Goal: Book appointment/travel/reservation

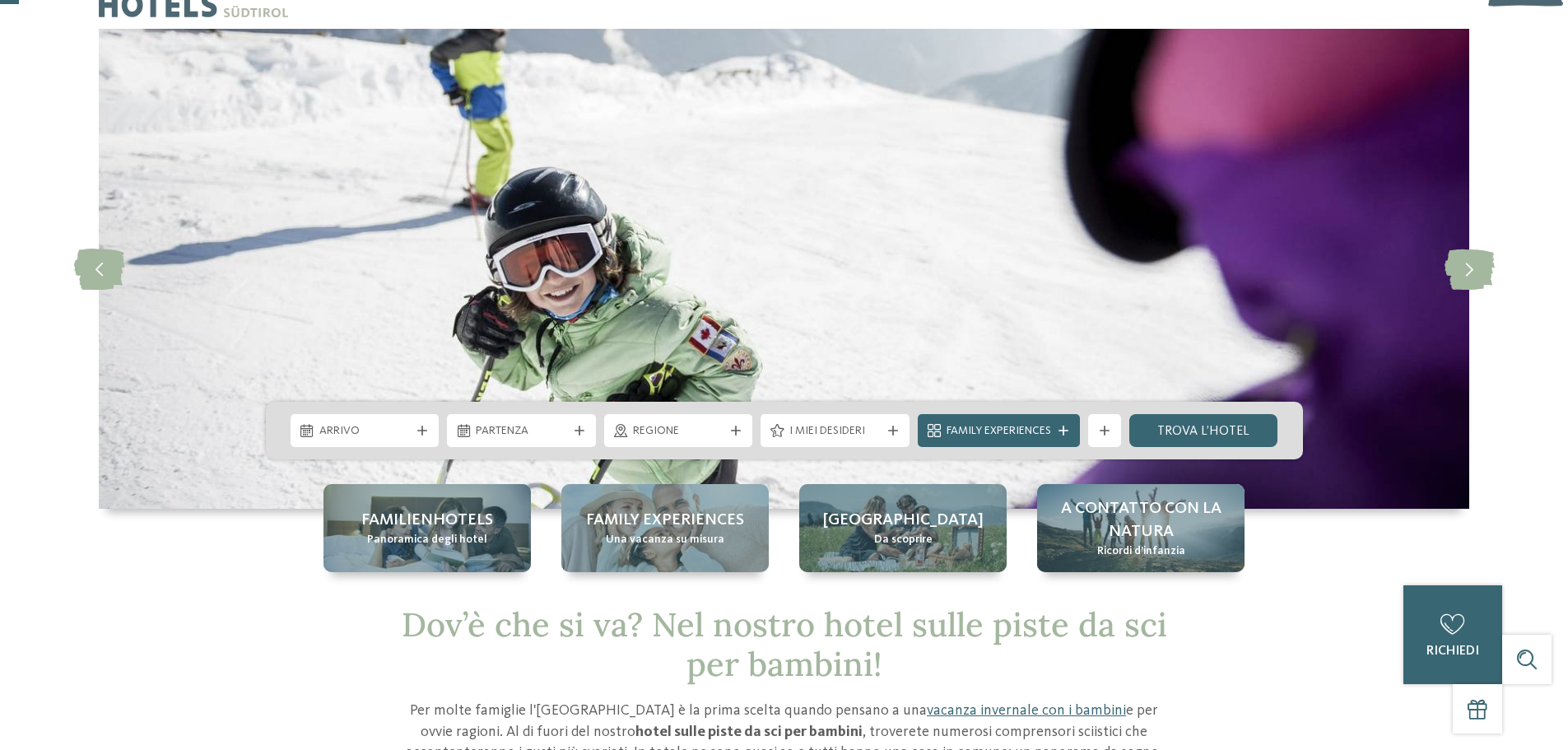
scroll to position [82, 0]
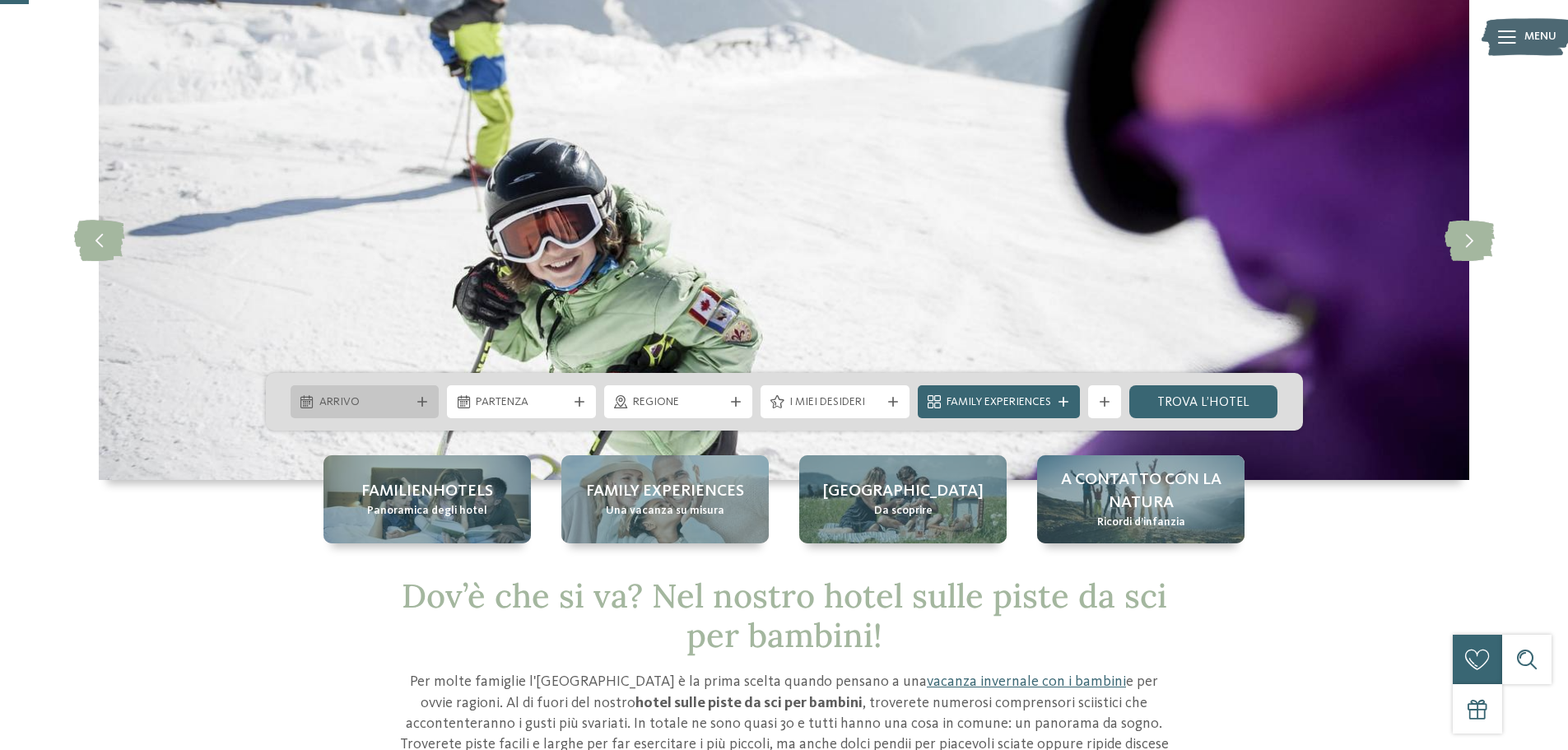
click at [428, 407] on div at bounding box center [422, 401] width 16 height 10
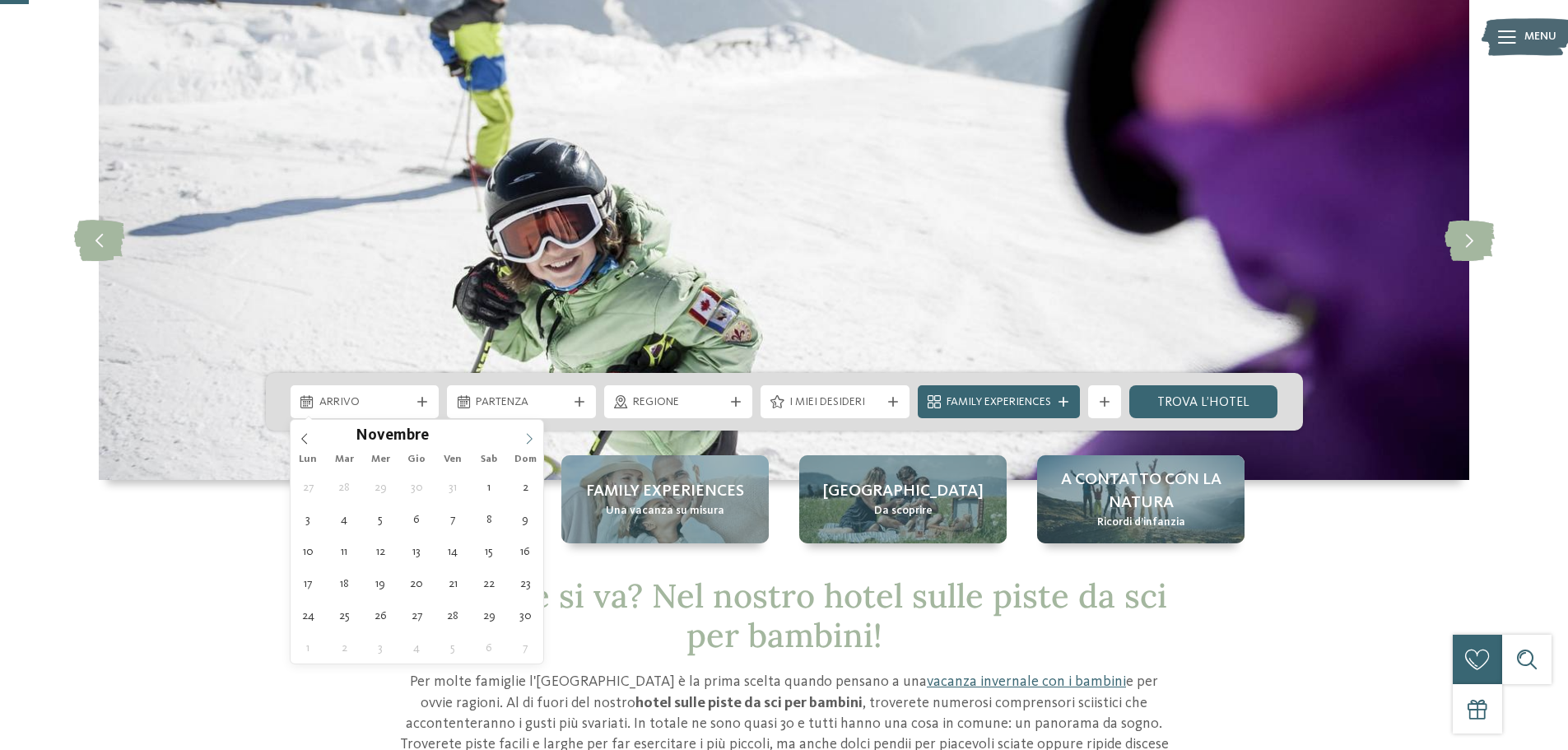
click at [527, 442] on icon at bounding box center [529, 438] width 12 height 12
click at [517, 430] on div at bounding box center [517, 430] width 0 height 0
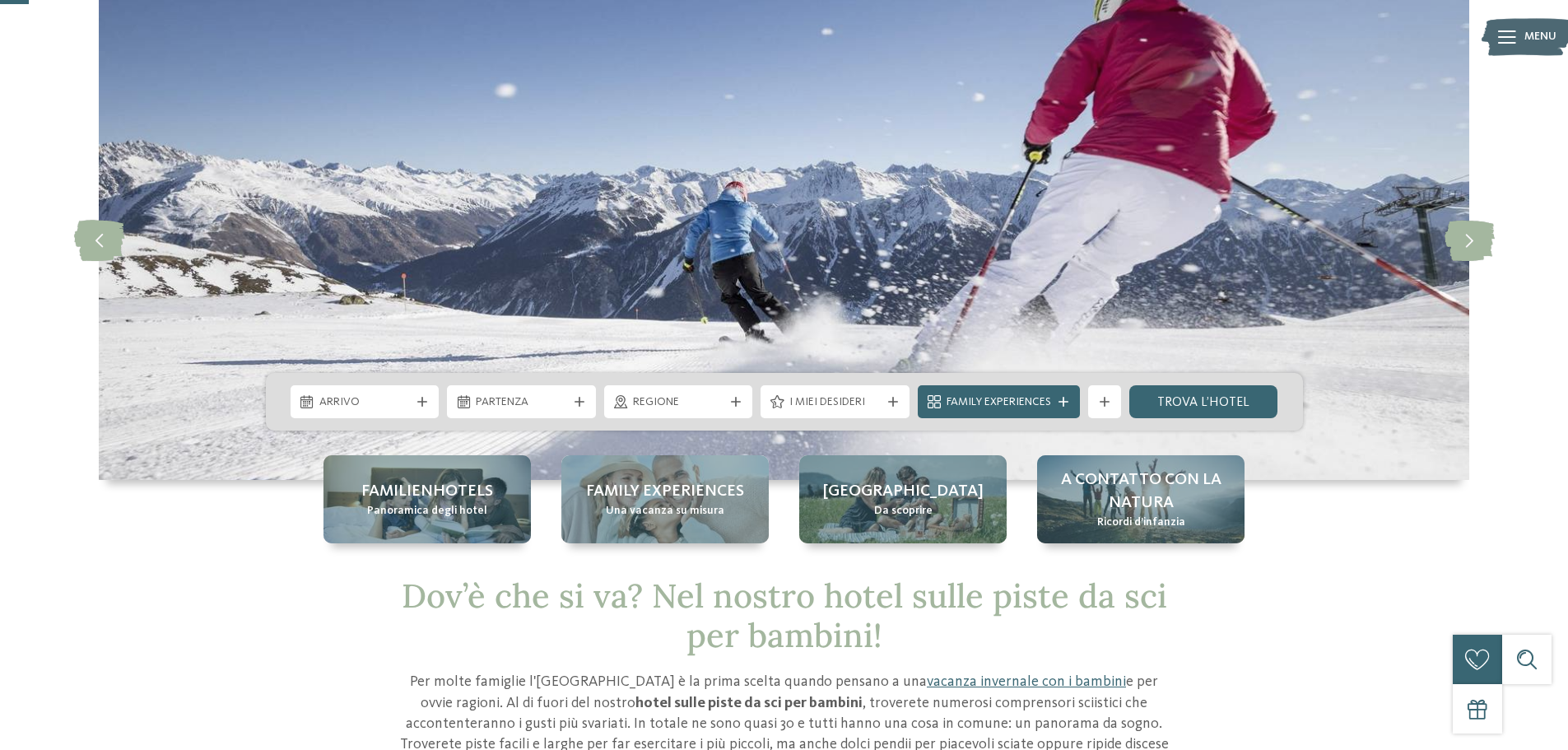
click at [500, 278] on img at bounding box center [784, 240] width 1370 height 480
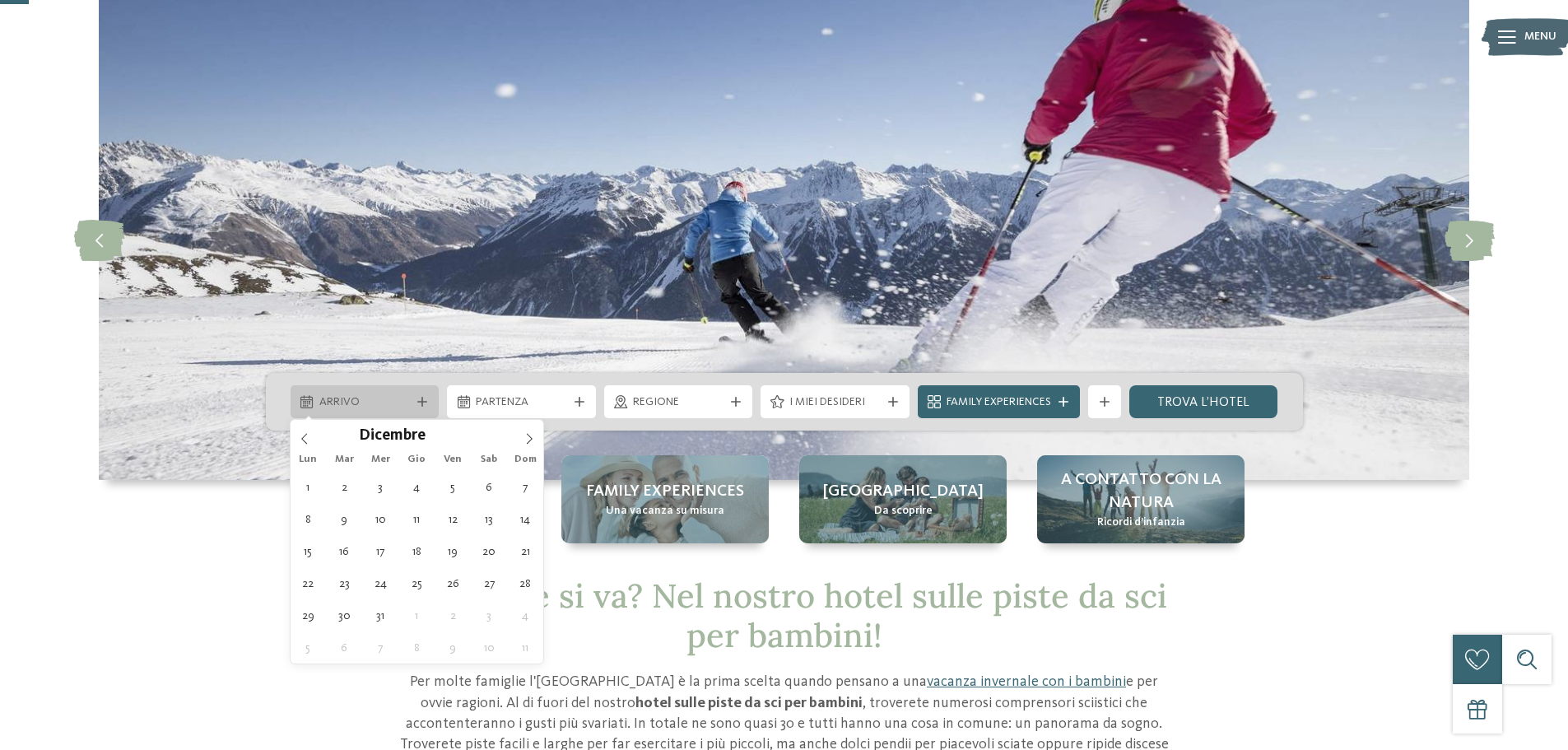
click at [427, 396] on icon at bounding box center [422, 401] width 10 height 10
type input "****"
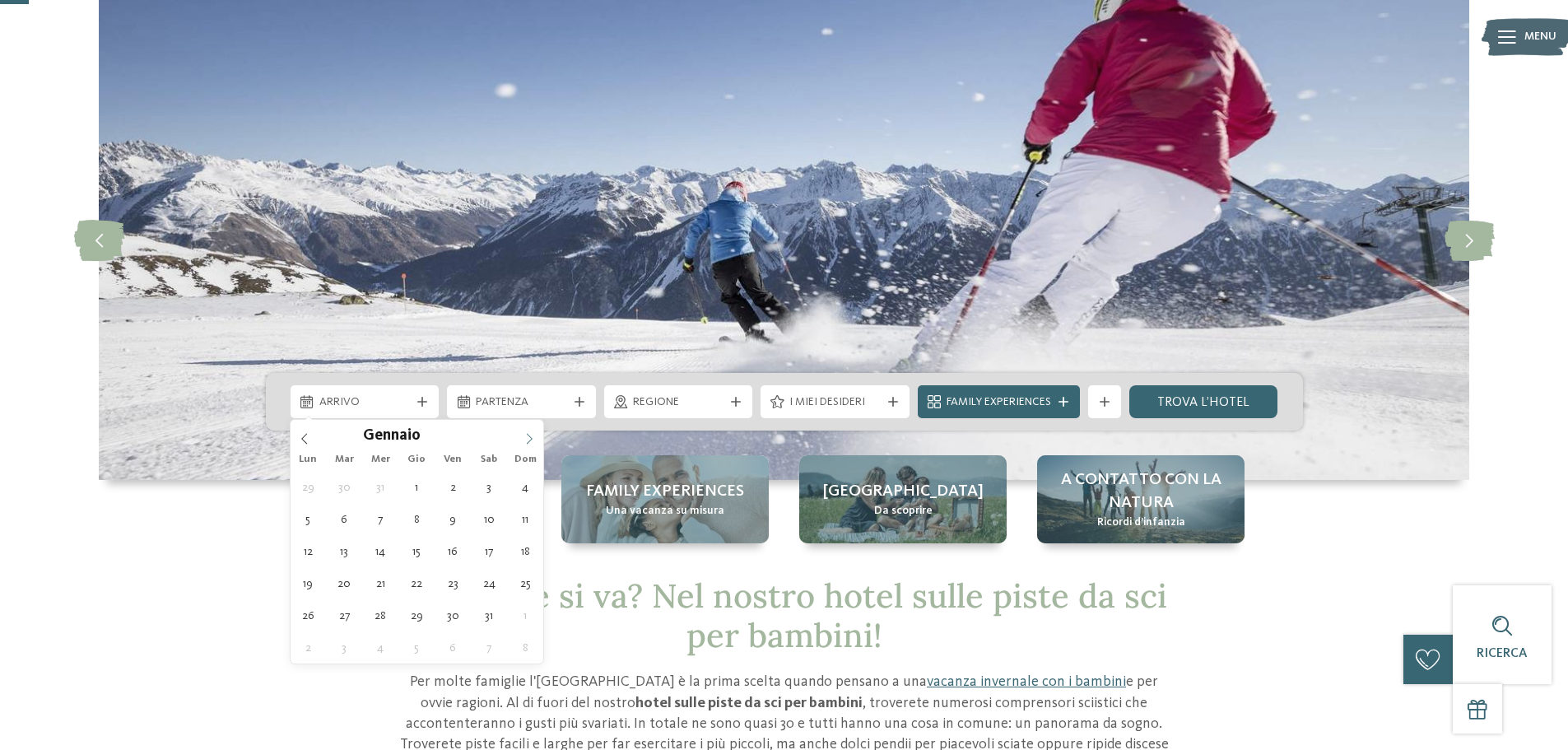
click at [527, 438] on icon at bounding box center [529, 438] width 12 height 12
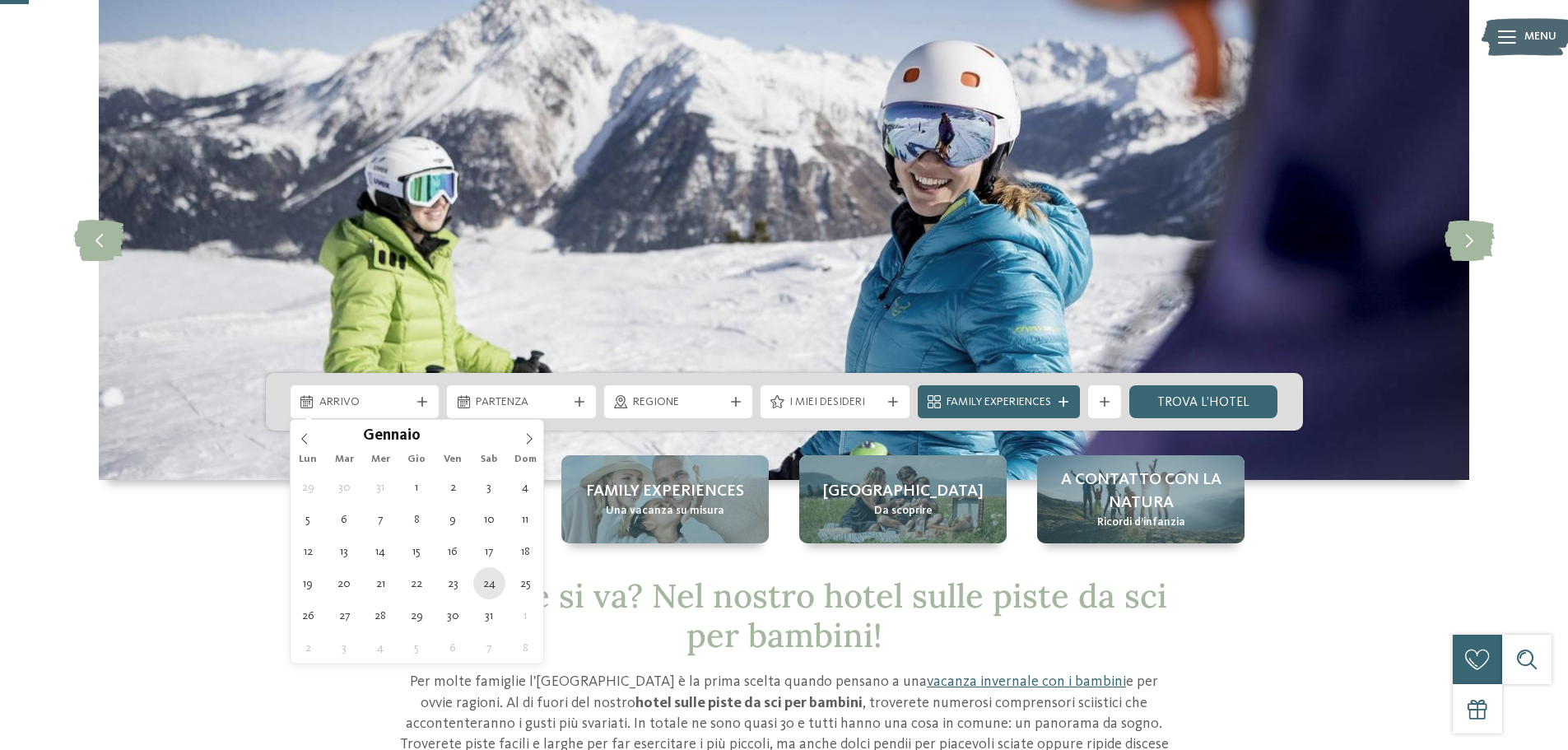
type div "24.01.2026"
type input "****"
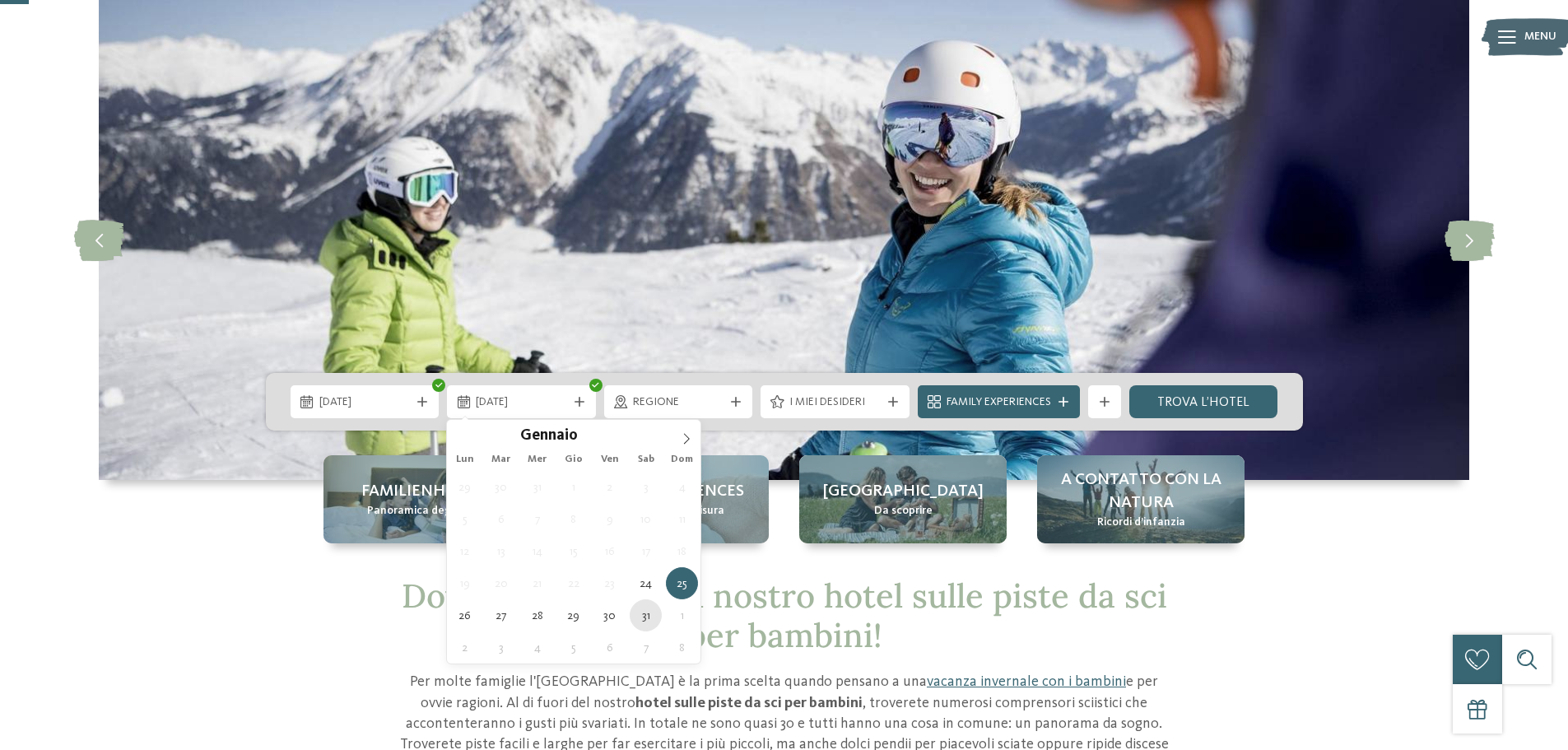
type div "31.01.2026"
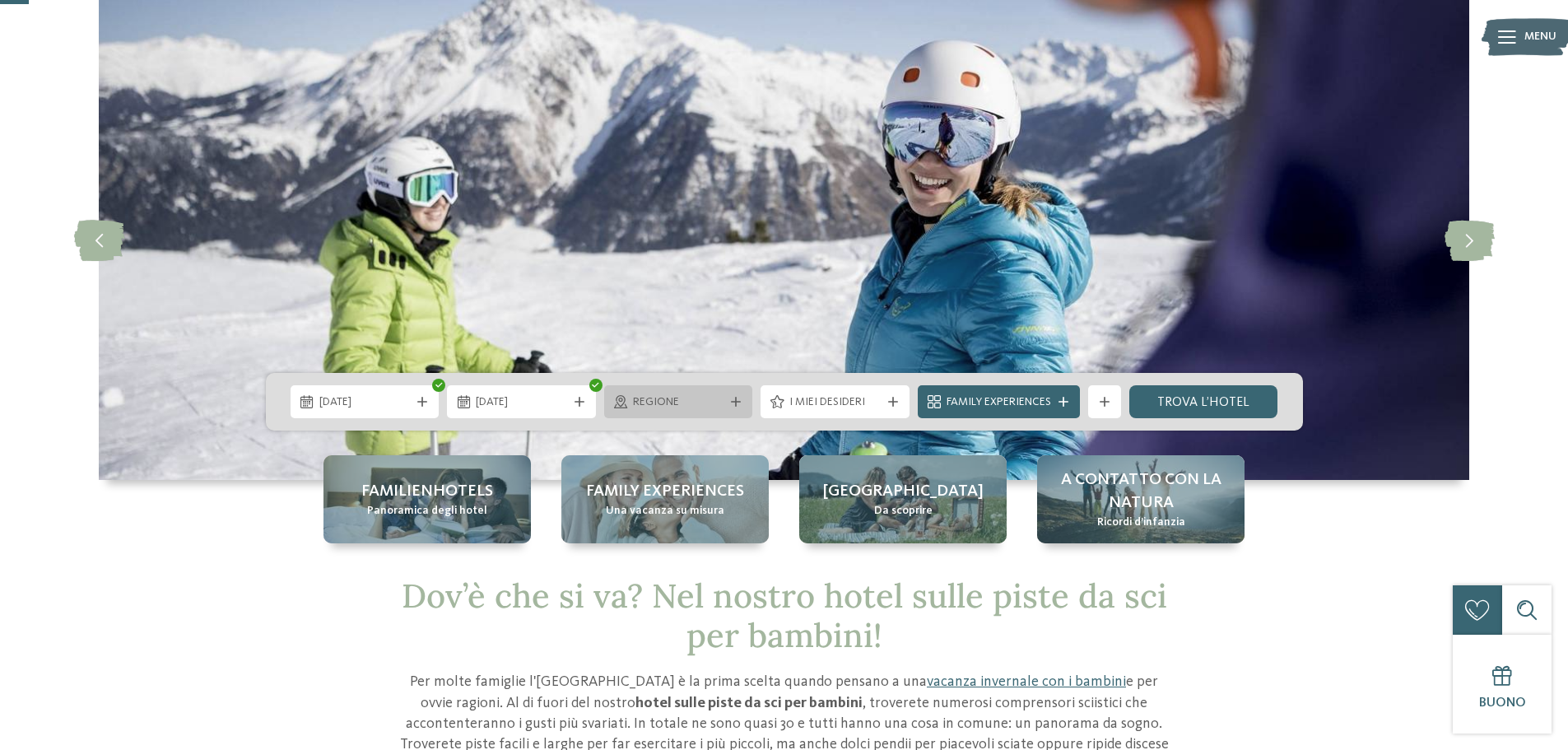
click at [733, 407] on icon at bounding box center [735, 401] width 10 height 10
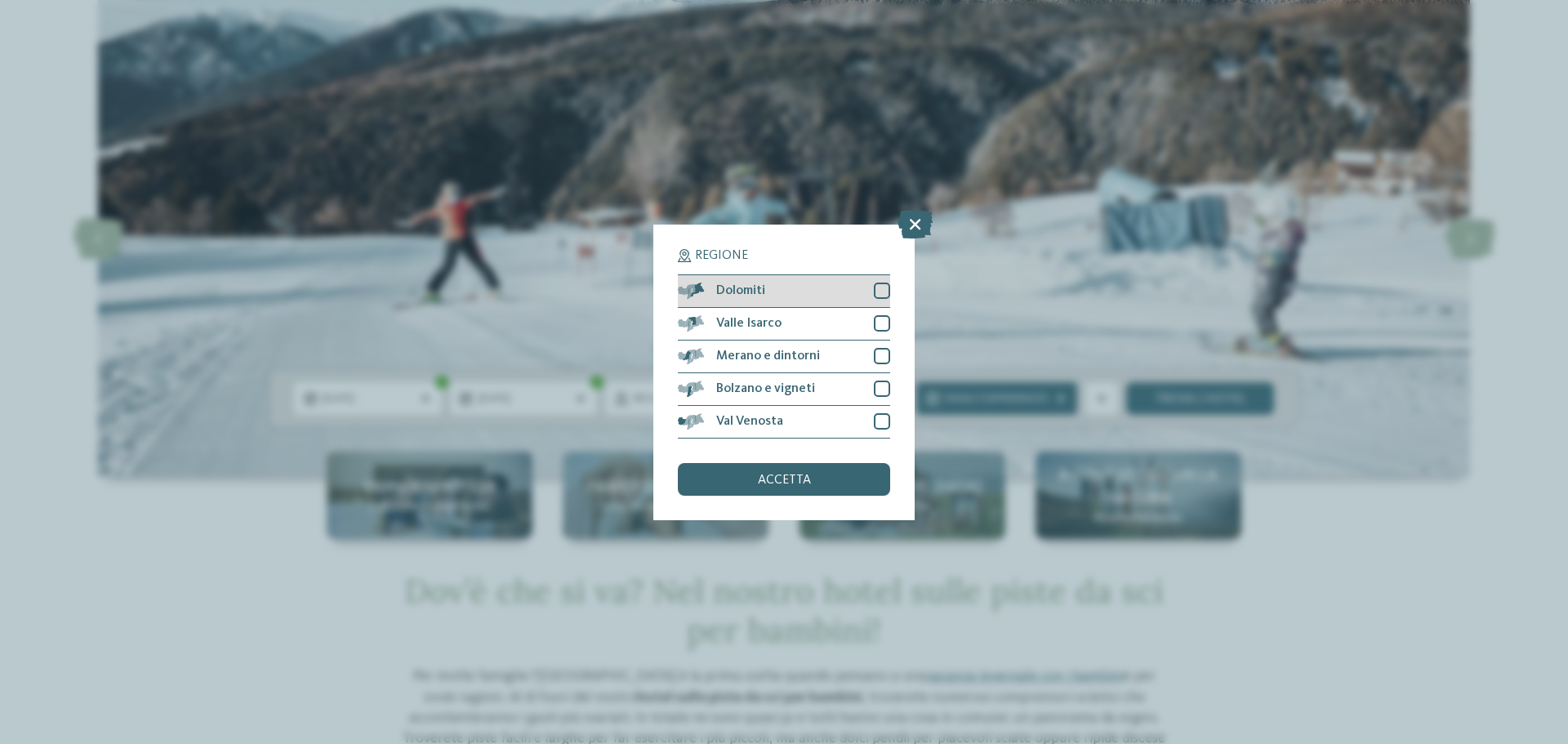
click at [881, 289] on div at bounding box center [882, 291] width 16 height 16
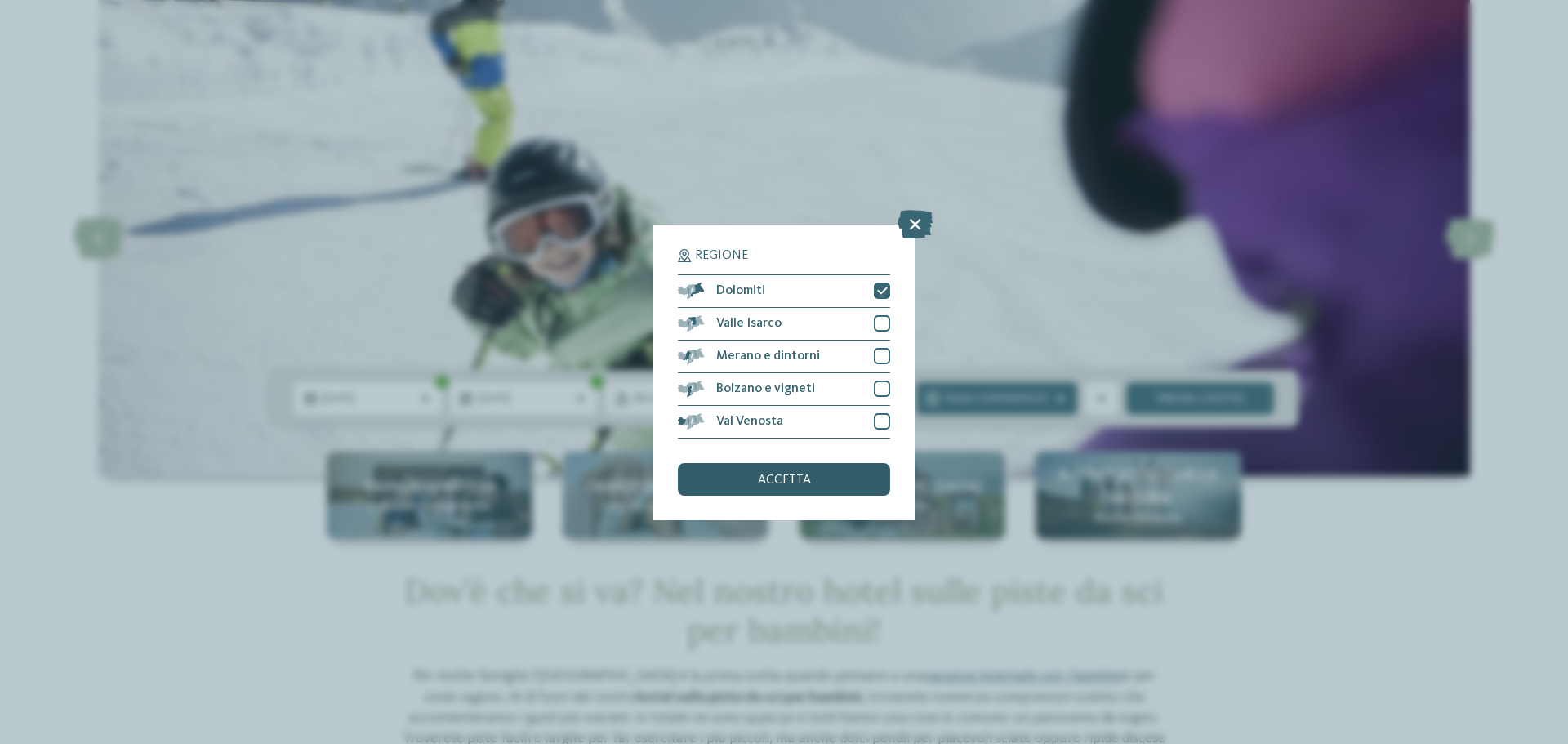
click at [787, 482] on span "accetta" at bounding box center [784, 480] width 53 height 13
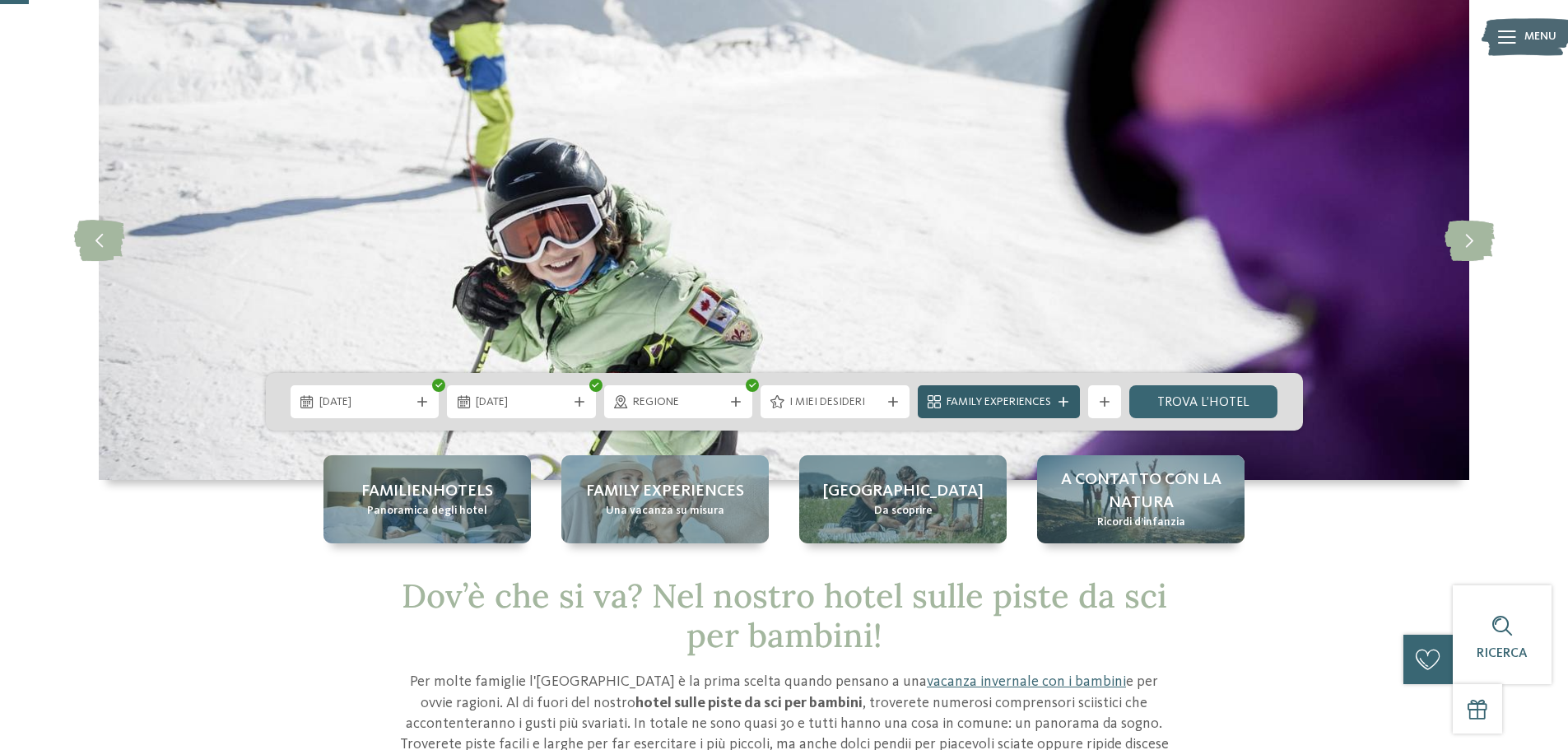
click at [1012, 404] on span "Family Experiences" at bounding box center [999, 403] width 104 height 16
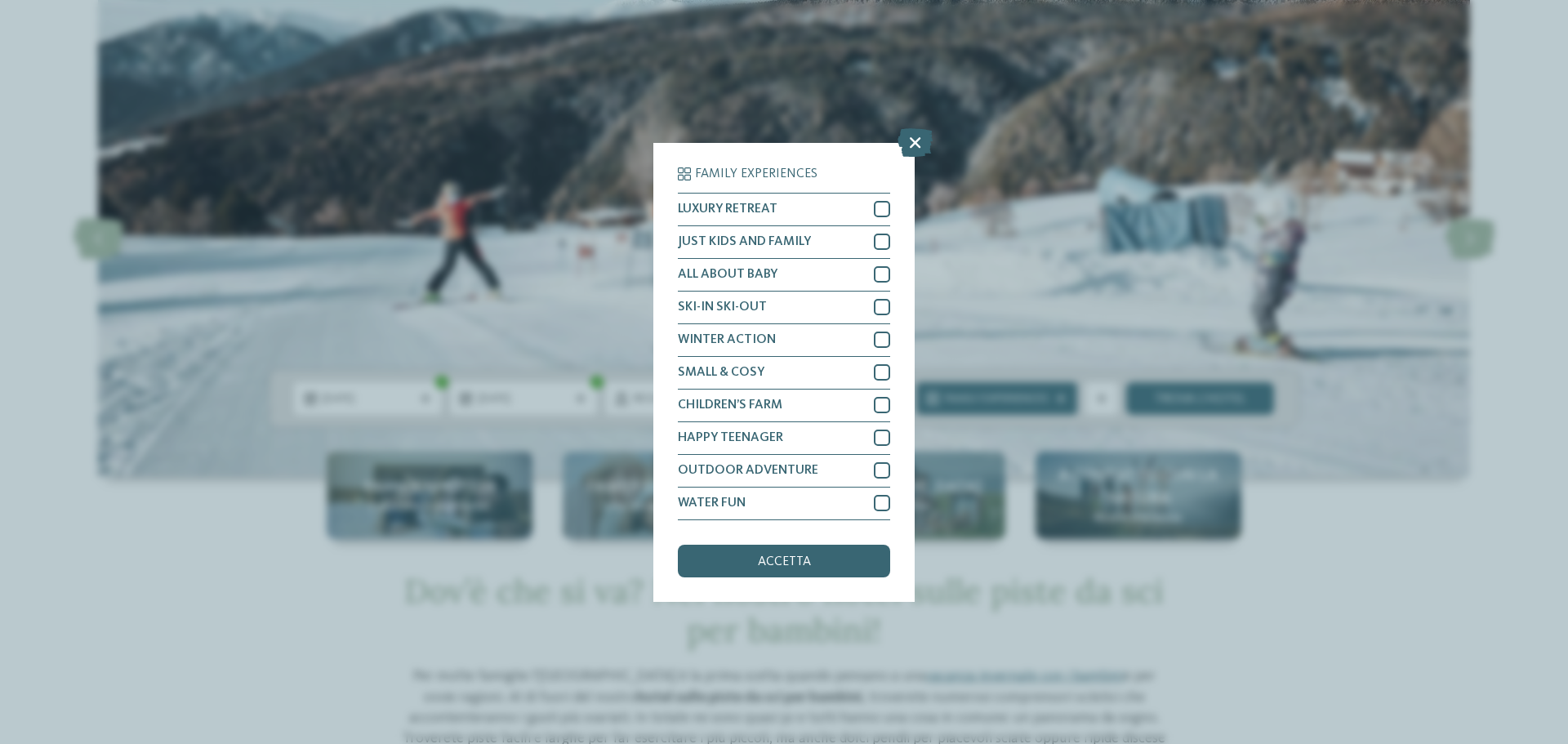
click at [1124, 256] on div "Family Experiences LUXURY RETREAT JUST KIDS AND FAMILY" at bounding box center [784, 372] width 1568 height 744
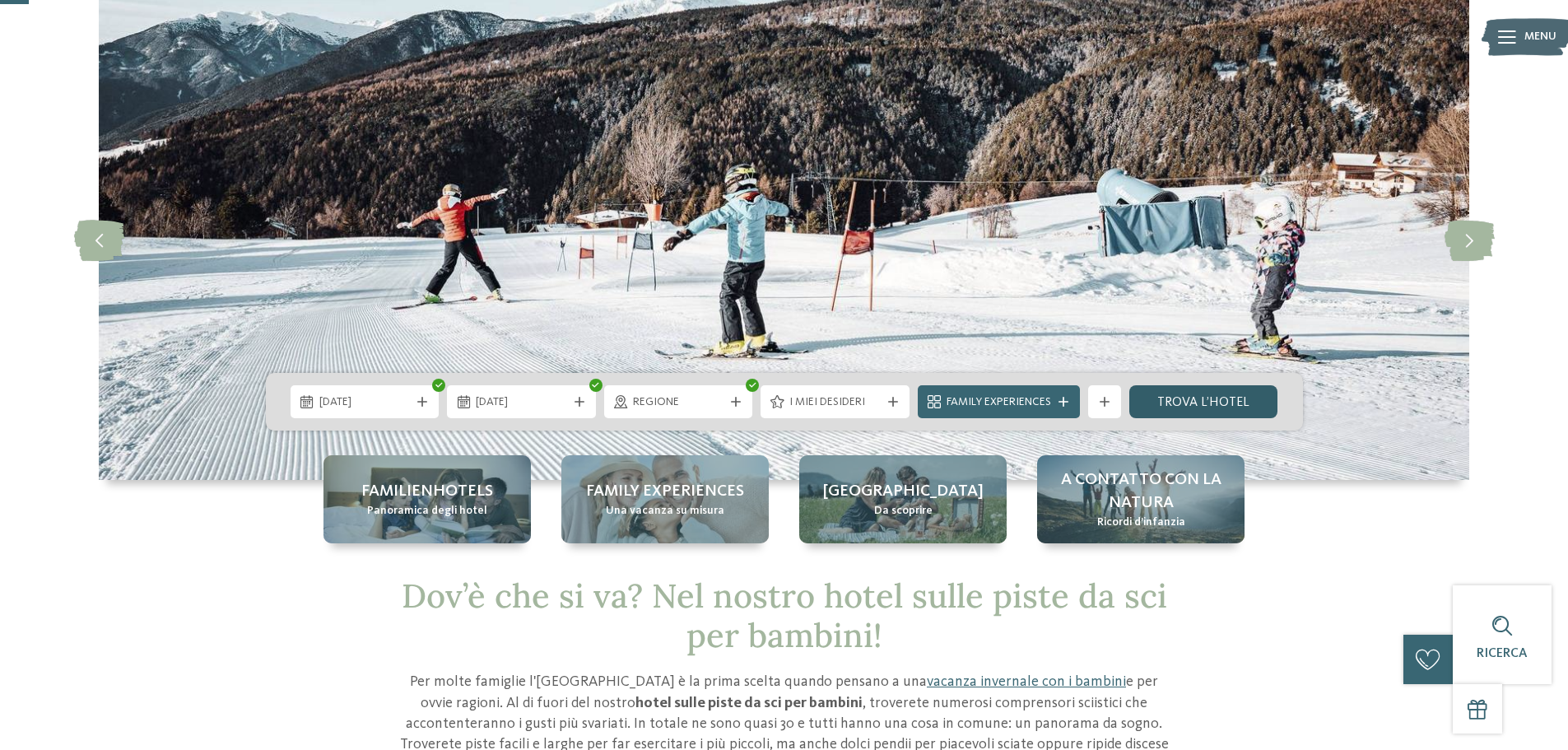
click at [1214, 401] on link "trova l’hotel" at bounding box center [1203, 402] width 149 height 33
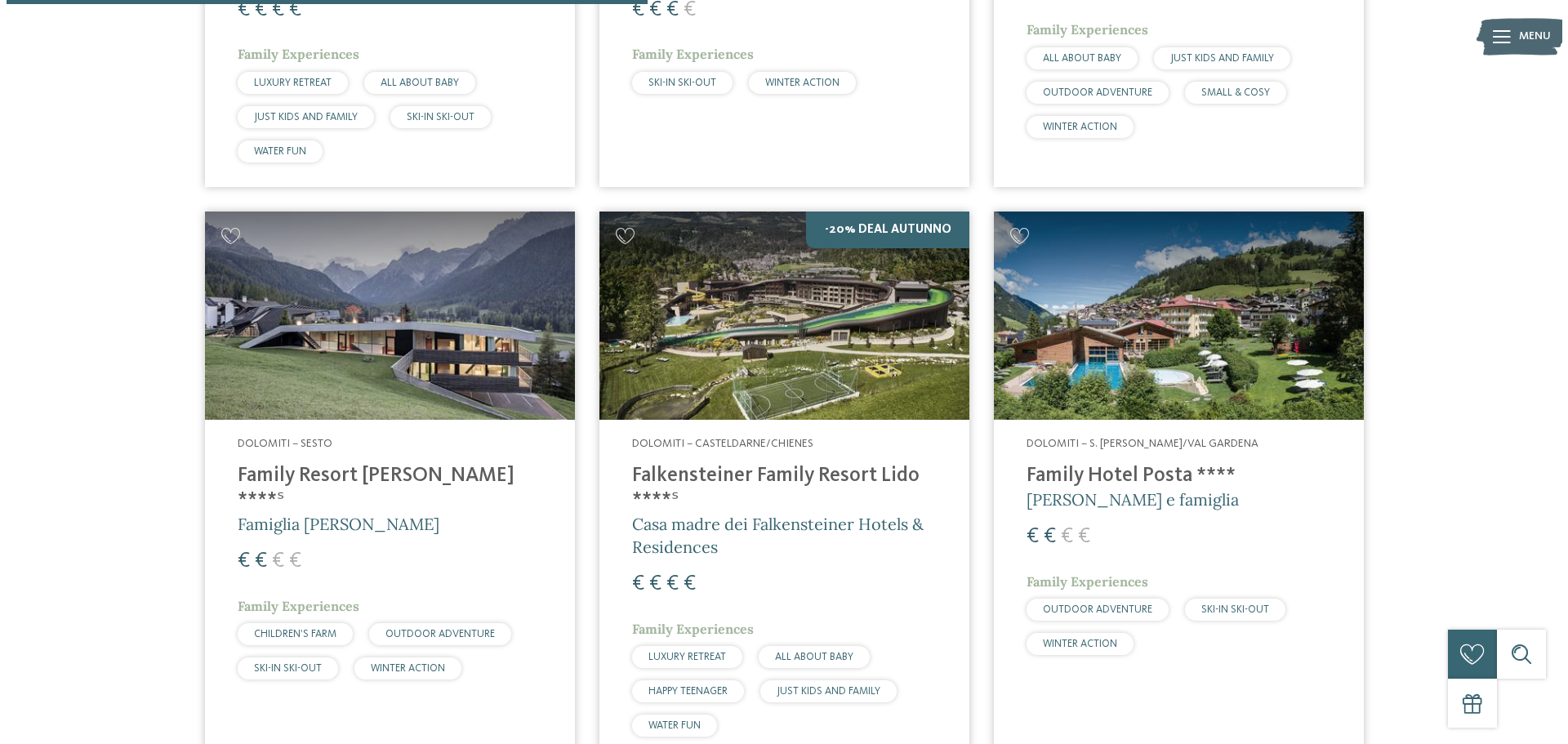
scroll to position [1026, 0]
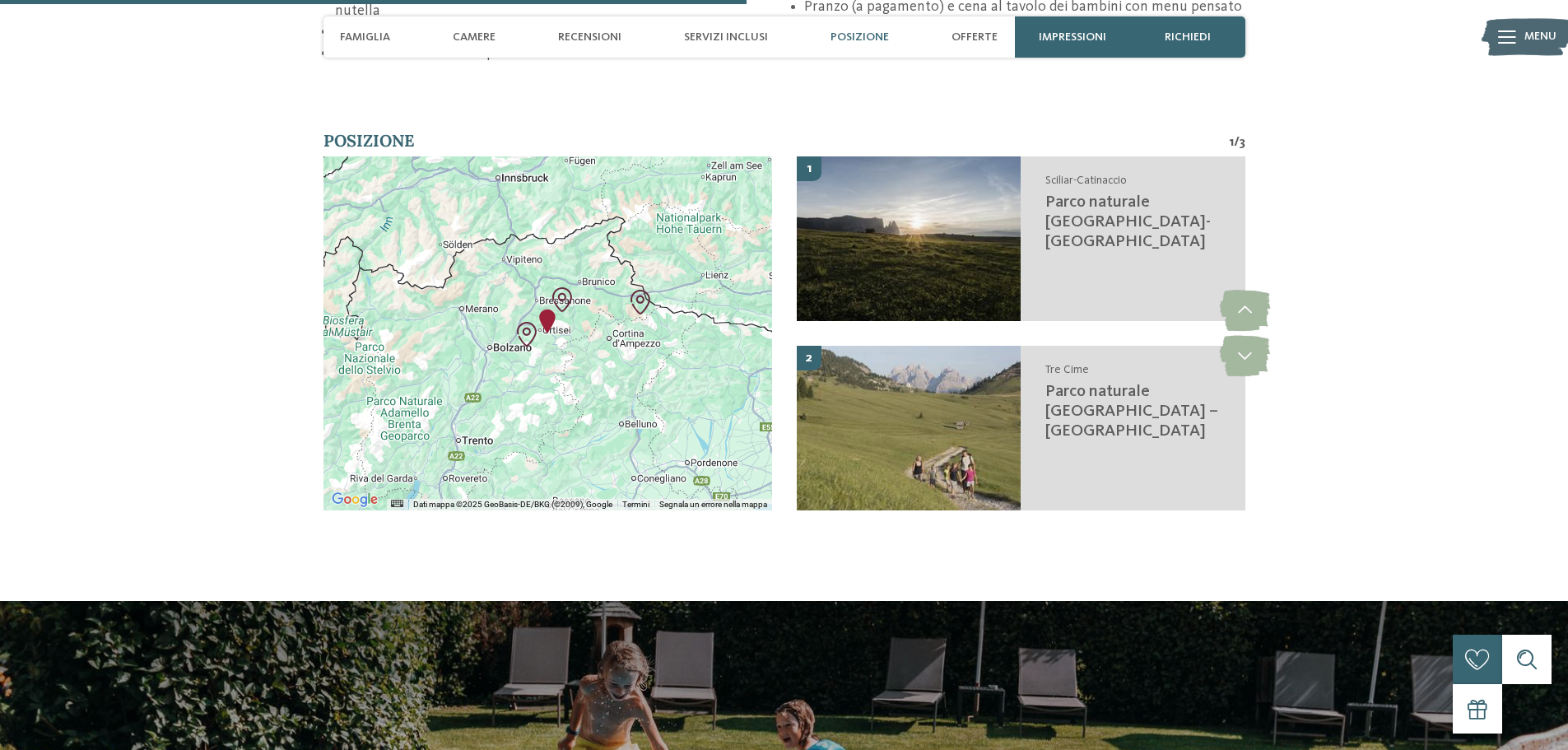
scroll to position [2799, 0]
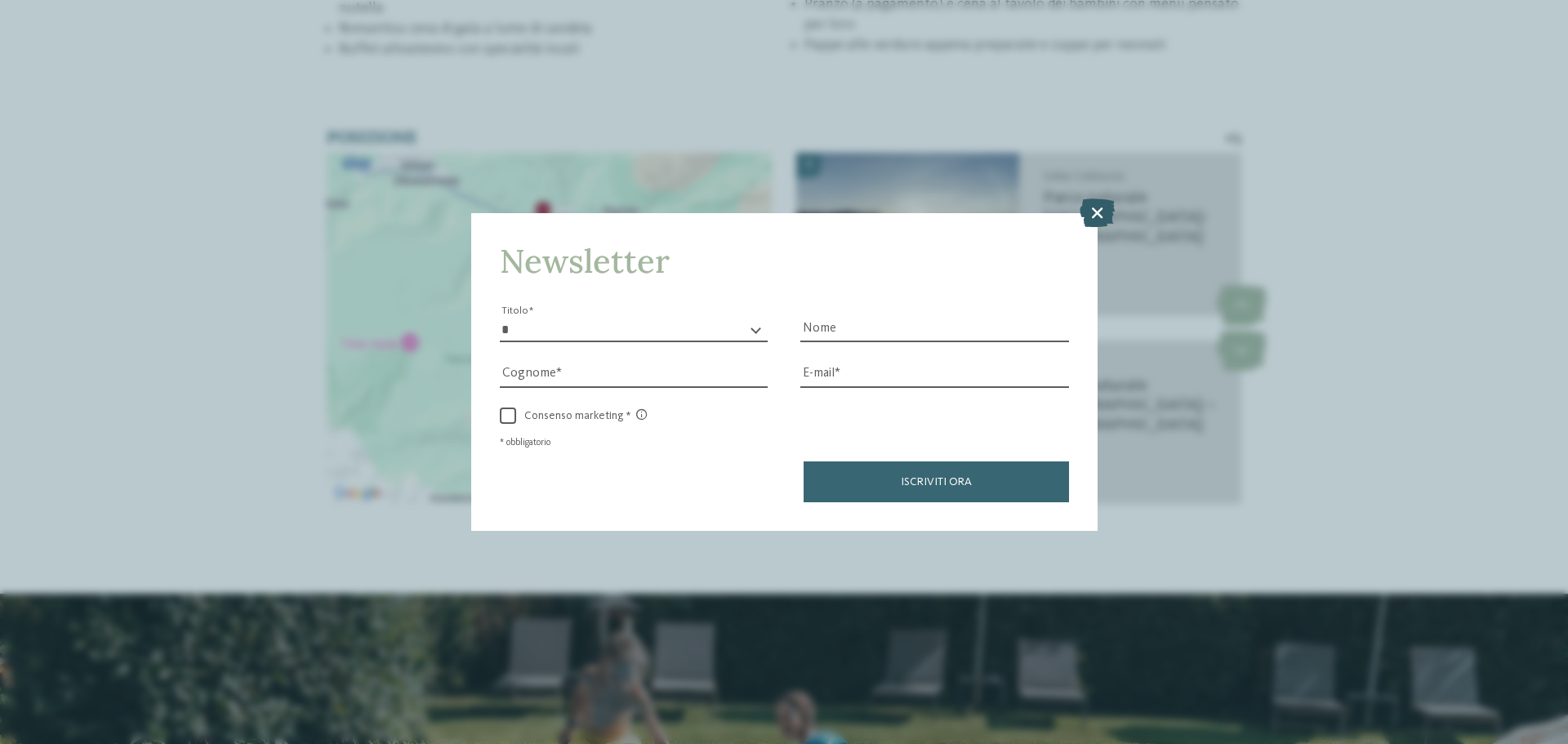
click at [1090, 209] on icon at bounding box center [1097, 213] width 35 height 28
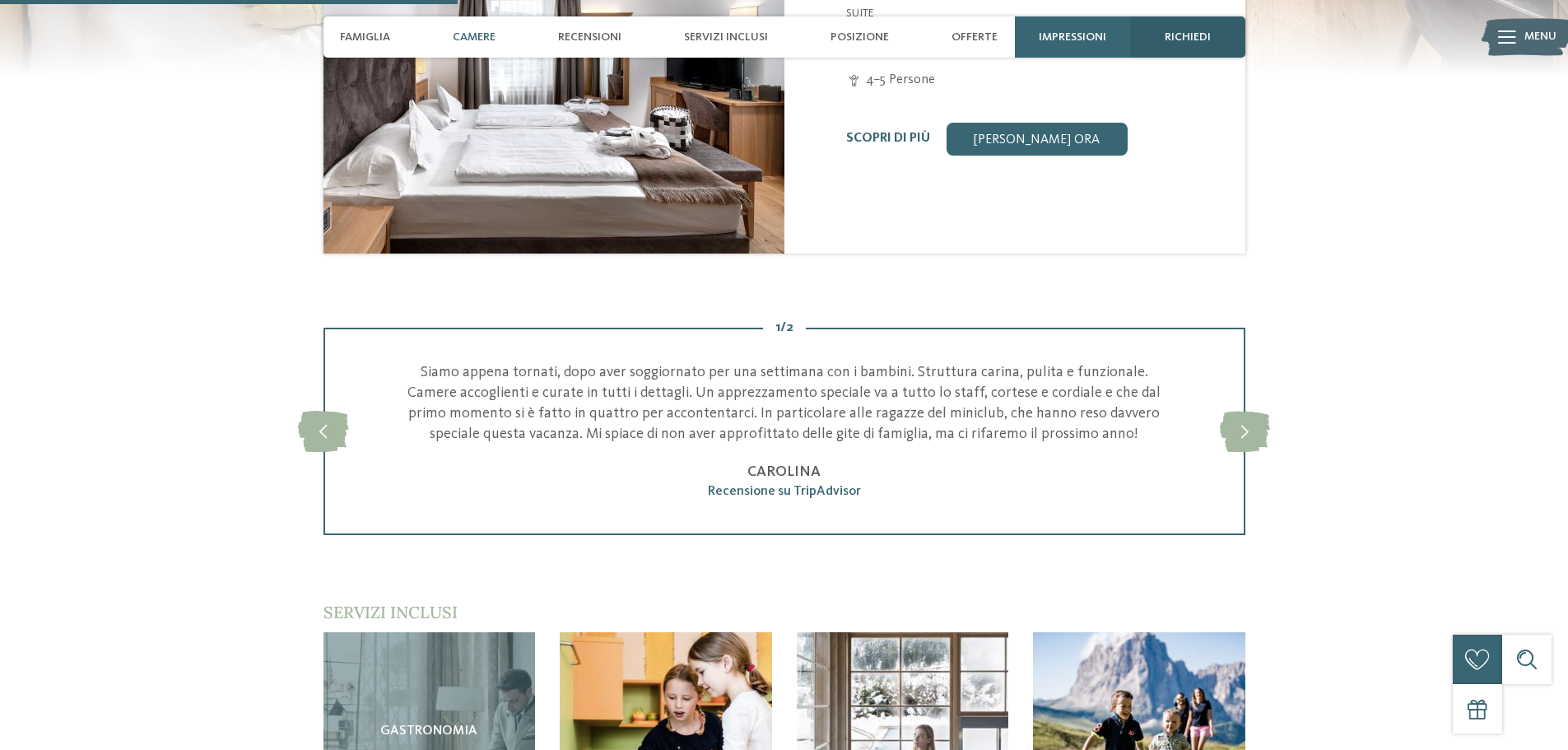
scroll to position [1564, 0]
